Goal: Check status: Check status

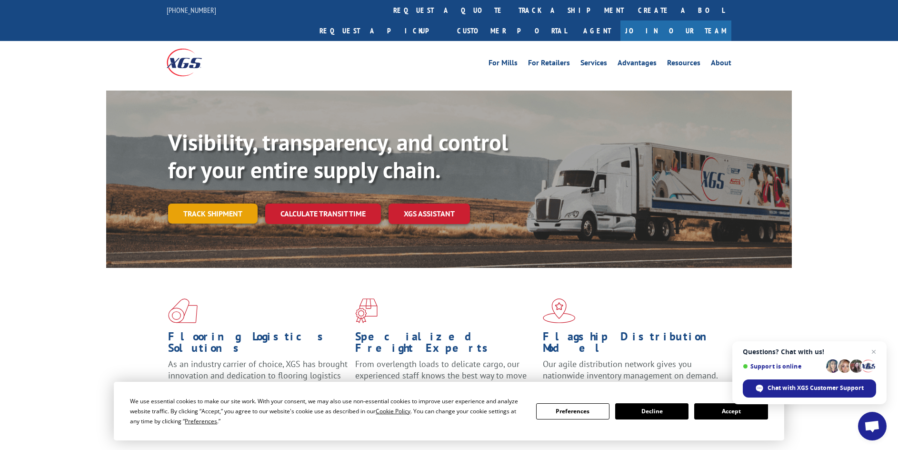
click at [235, 203] on link "Track shipment" at bounding box center [213, 213] width 90 height 20
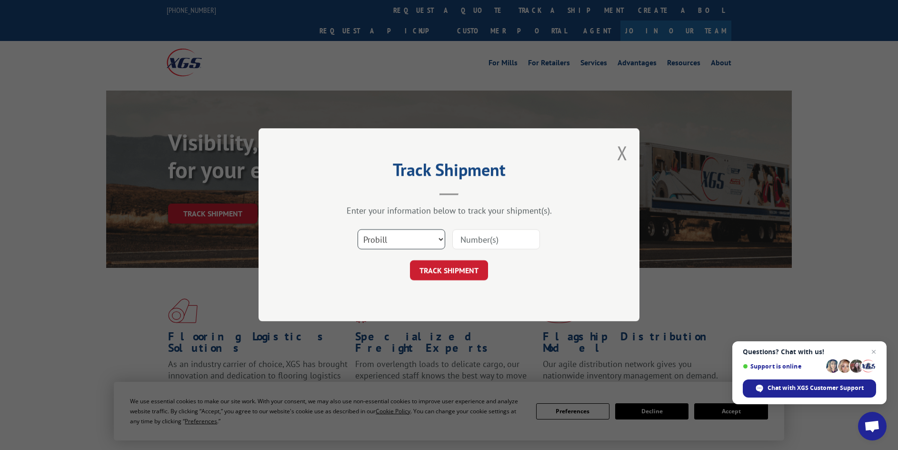
click at [441, 235] on select "Select category... Probill BOL PO" at bounding box center [402, 240] width 88 height 20
click at [358, 230] on select "Select category... Probill BOL PO" at bounding box center [402, 240] width 88 height 20
click at [470, 241] on input at bounding box center [497, 240] width 88 height 20
type input "10437809"
click at [410, 261] on button "TRACK SHIPMENT" at bounding box center [449, 271] width 78 height 20
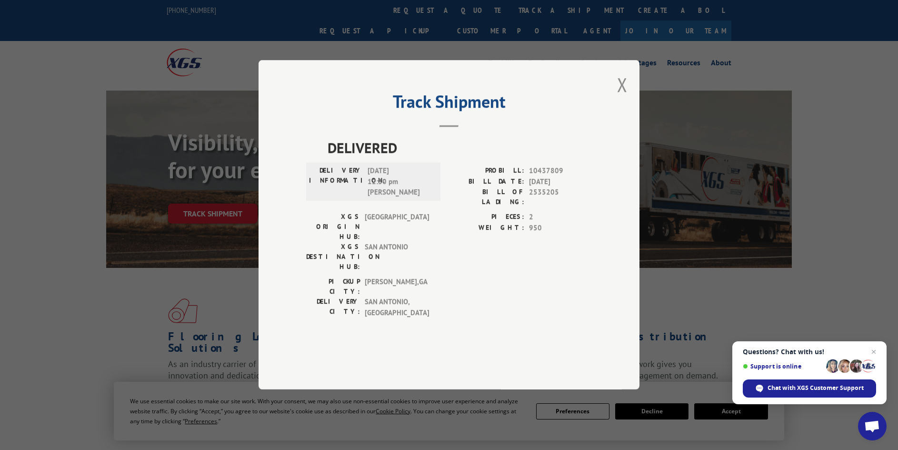
scroll to position [191, 0]
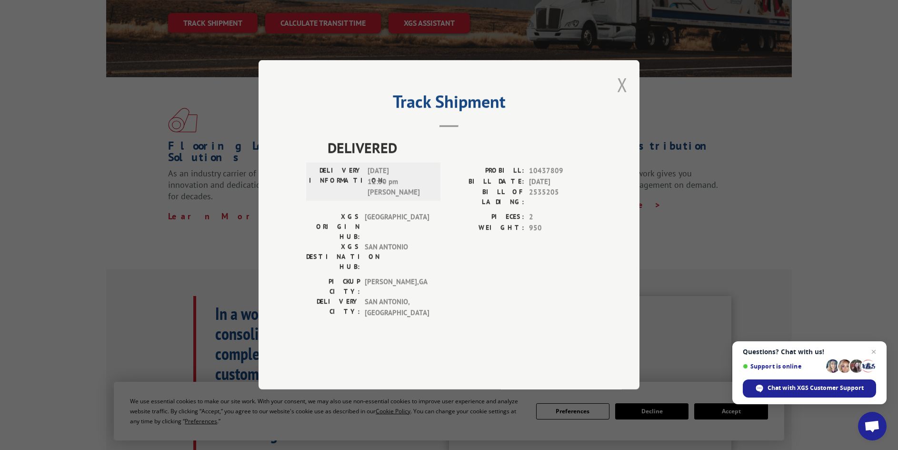
click at [624, 97] on button "Close modal" at bounding box center [622, 84] width 10 height 25
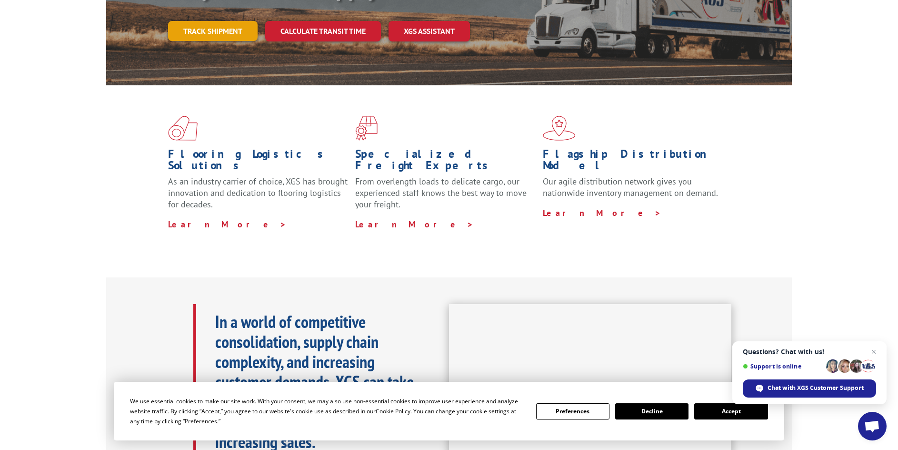
click at [228, 21] on link "Track shipment" at bounding box center [213, 31] width 90 height 20
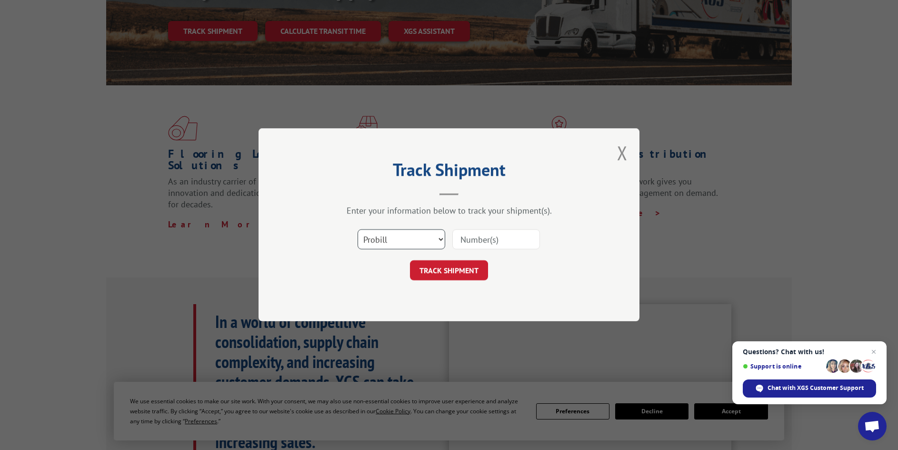
click at [439, 239] on select "Select category... Probill BOL PO" at bounding box center [402, 240] width 88 height 20
select select "bol"
click at [358, 230] on select "Select category... Probill BOL PO" at bounding box center [402, 240] width 88 height 20
click at [511, 233] on input at bounding box center [497, 240] width 88 height 20
type input "10437809"
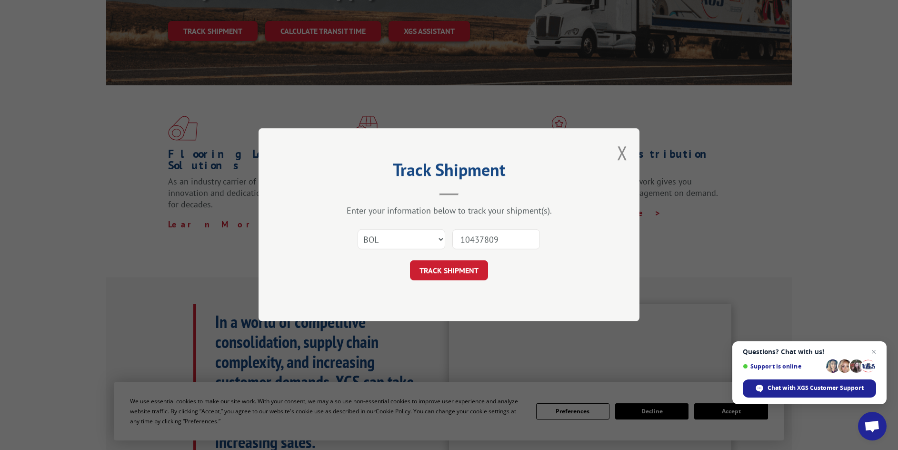
click at [410, 261] on button "TRACK SHIPMENT" at bounding box center [449, 271] width 78 height 20
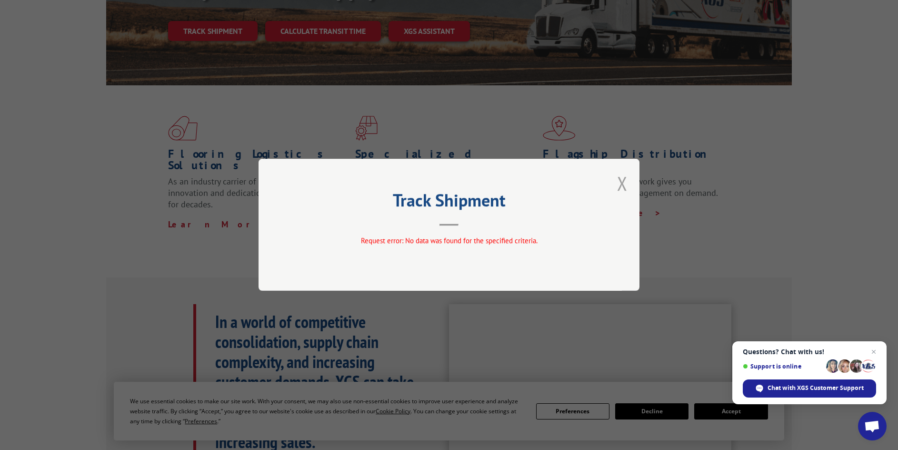
click at [622, 183] on button "Close modal" at bounding box center [622, 183] width 10 height 25
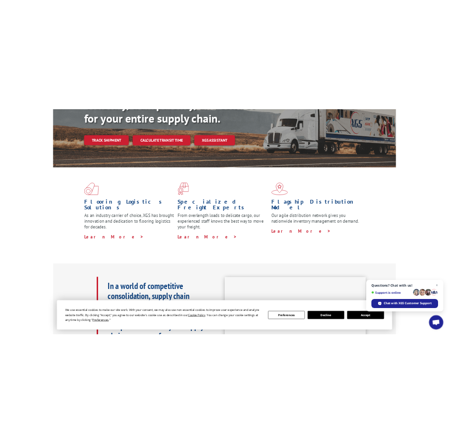
scroll to position [135, 0]
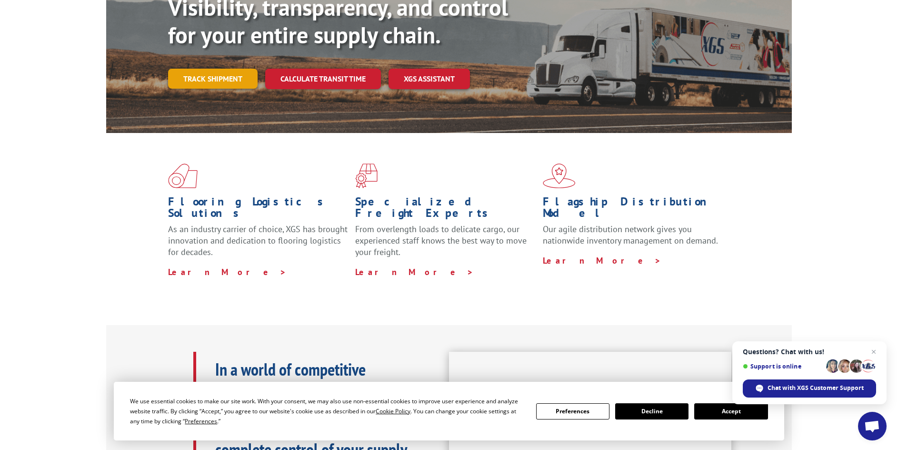
click at [207, 69] on link "Track shipment" at bounding box center [213, 79] width 90 height 20
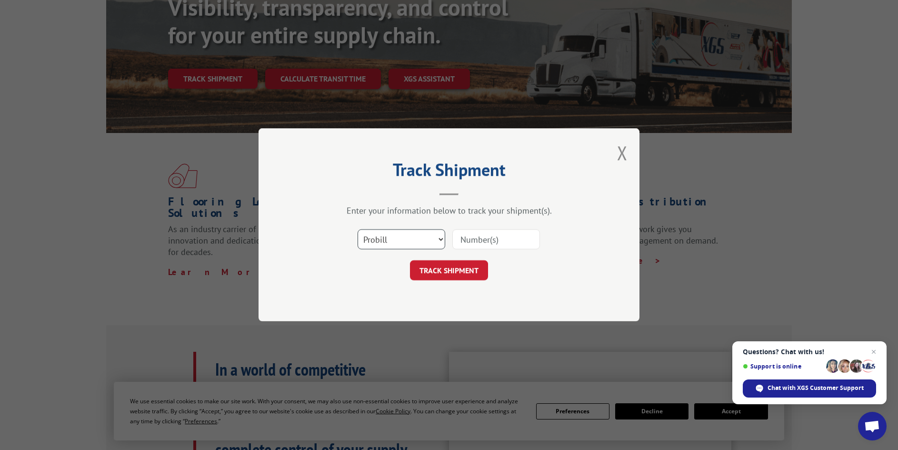
click at [442, 239] on select "Select category... Probill BOL PO" at bounding box center [402, 240] width 88 height 20
select select "po"
click at [358, 230] on select "Select category... Probill BOL PO" at bounding box center [402, 240] width 88 height 20
click at [460, 240] on input at bounding box center [497, 240] width 88 height 20
type input "10437809"
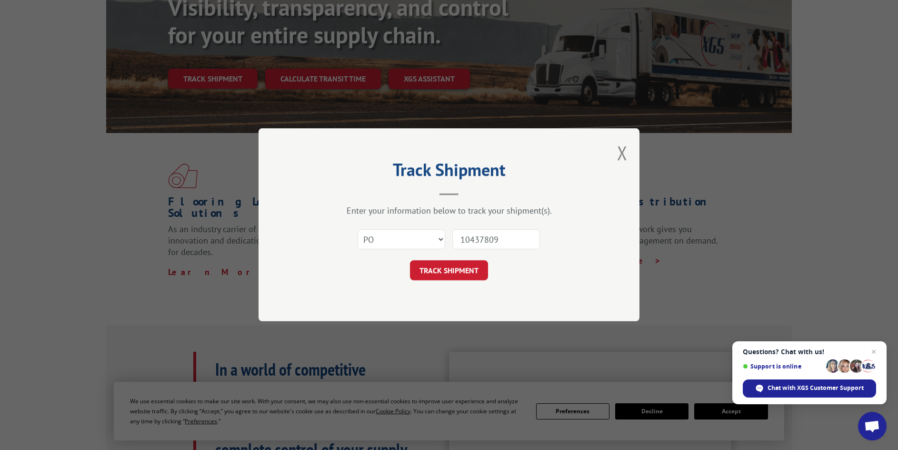
click at [410, 261] on button "TRACK SHIPMENT" at bounding box center [449, 271] width 78 height 20
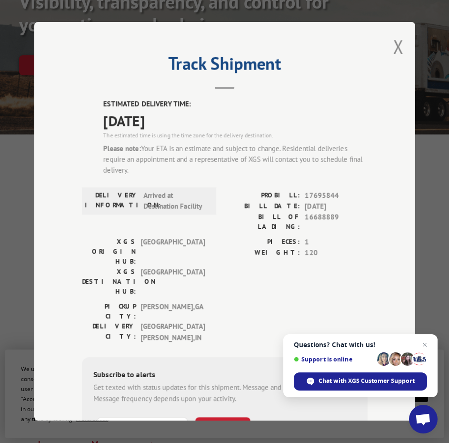
click at [402, 37] on div "Track Shipment ESTIMATED DELIVERY TIME: [DATE] The estimated time is using the …" at bounding box center [224, 221] width 381 height 398
click at [393, 52] on button "Close modal" at bounding box center [398, 46] width 10 height 25
